Goal: Use online tool/utility: Utilize a website feature to perform a specific function

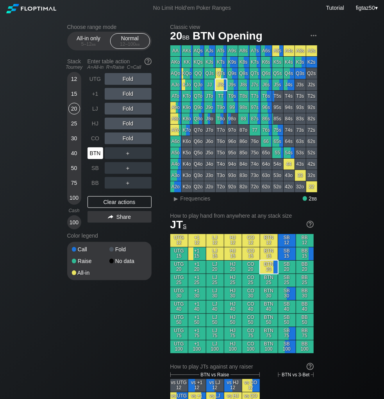
click at [100, 150] on div "BTN" at bounding box center [96, 153] width 16 height 12
click at [98, 152] on div "BTN" at bounding box center [96, 153] width 16 height 12
click at [96, 153] on div "BTN" at bounding box center [96, 153] width 16 height 12
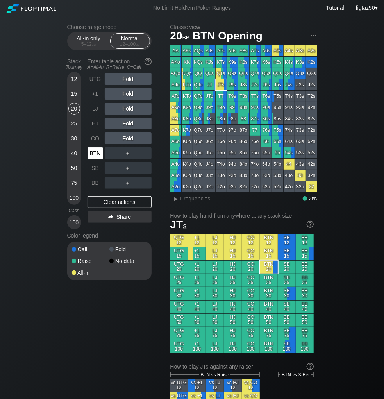
click at [96, 153] on div "BTN" at bounding box center [96, 153] width 16 height 12
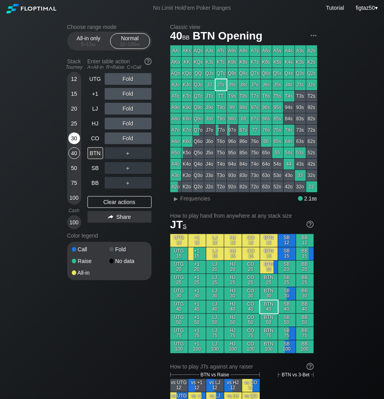
drag, startPoint x: 76, startPoint y: 155, endPoint x: 76, endPoint y: 145, distance: 9.8
click at [76, 145] on div "12 15 20 25 30 40 50 75 100" at bounding box center [74, 138] width 14 height 133
click at [94, 152] on div "BTN" at bounding box center [96, 153] width 16 height 12
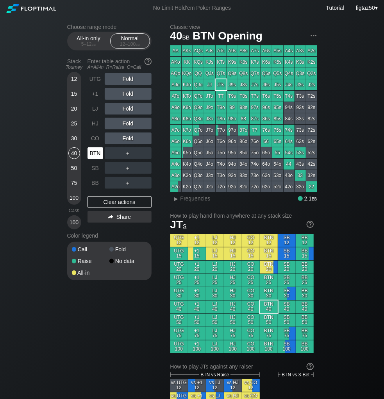
click at [94, 152] on div "BTN" at bounding box center [96, 153] width 16 height 12
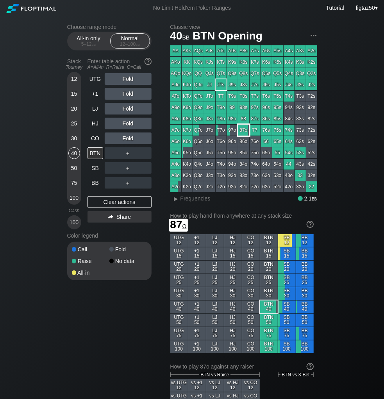
click at [245, 131] on div "87o" at bounding box center [243, 130] width 11 height 11
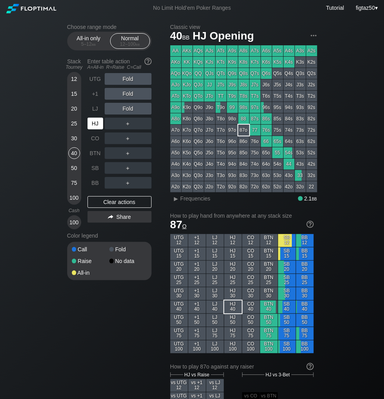
click at [95, 120] on div "HJ" at bounding box center [96, 124] width 16 height 12
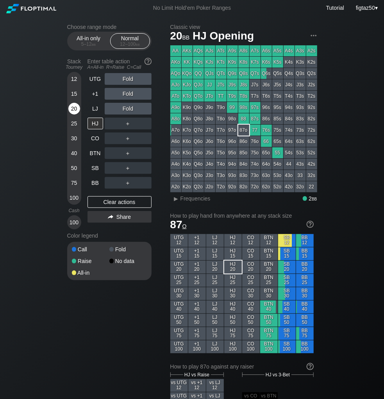
click at [78, 107] on div "20" at bounding box center [74, 109] width 12 height 12
click at [95, 121] on div "HJ" at bounding box center [96, 124] width 16 height 12
click at [97, 121] on div "HJ" at bounding box center [96, 124] width 16 height 12
